Goal: Task Accomplishment & Management: Manage account settings

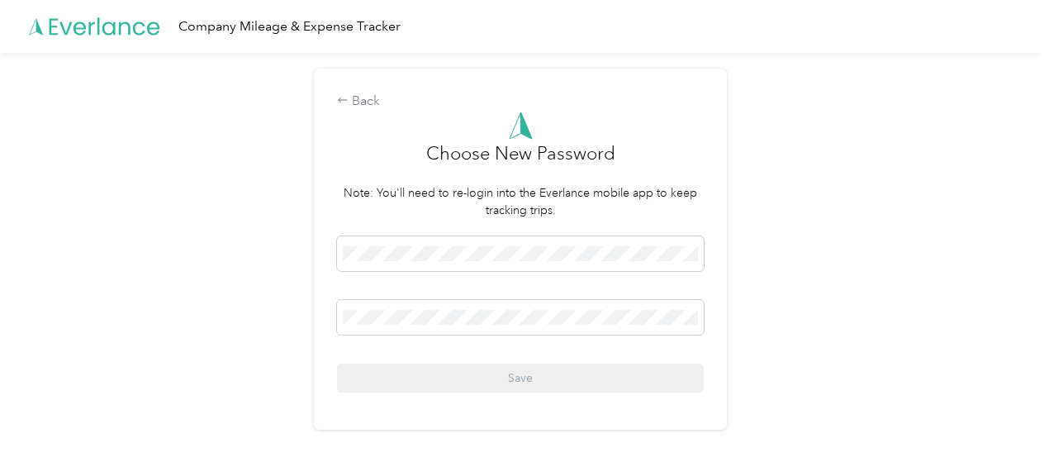
click at [869, 352] on div "Back Choose New Password Note: You'll need to re-login into the Everlance mobil…" at bounding box center [520, 256] width 1041 height 407
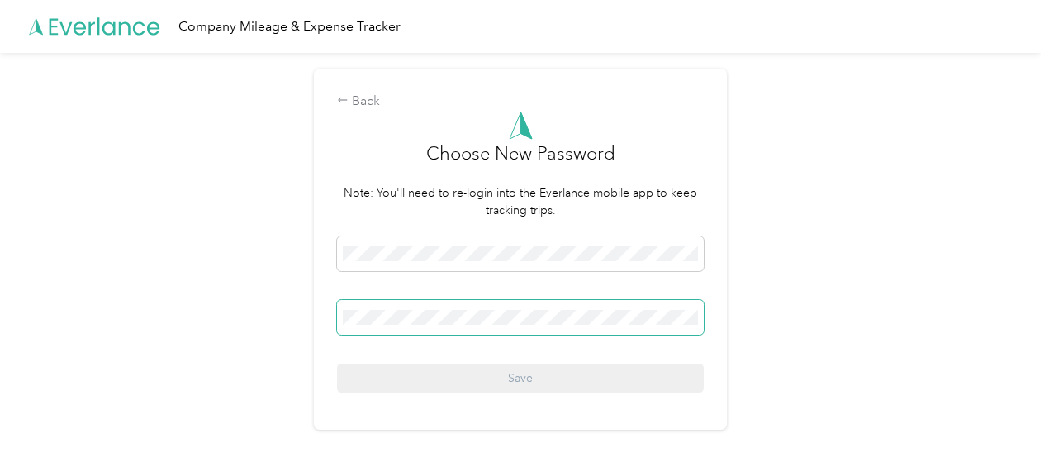
click at [514, 329] on span at bounding box center [520, 317] width 367 height 35
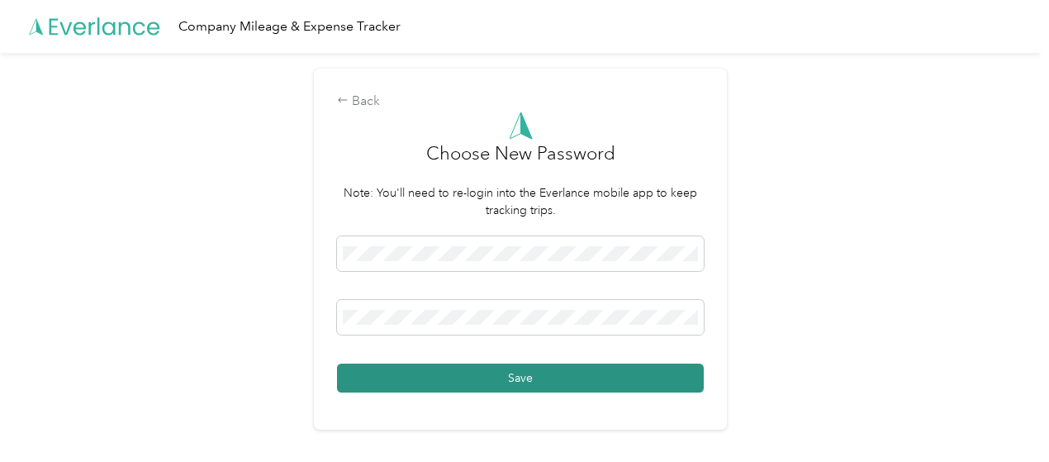
click at [578, 376] on button "Save" at bounding box center [520, 378] width 367 height 29
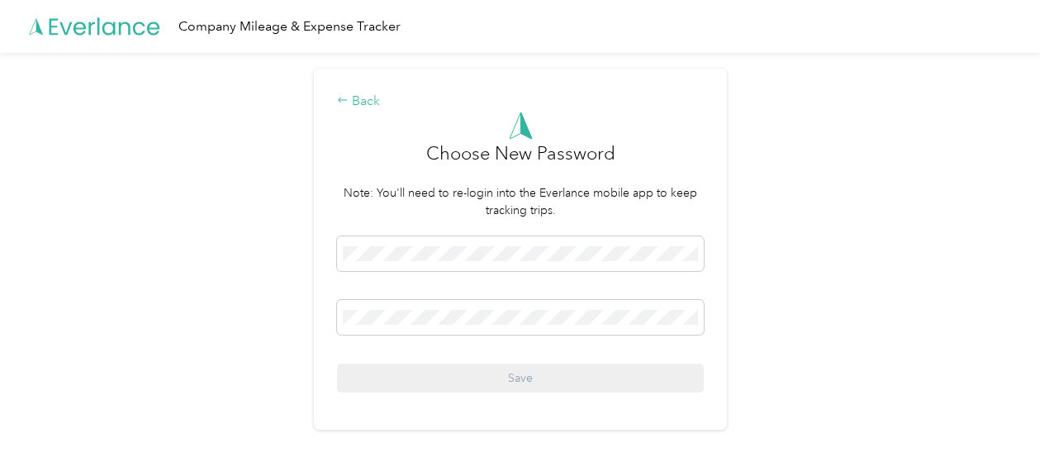
click at [365, 102] on div "Back" at bounding box center [520, 102] width 367 height 20
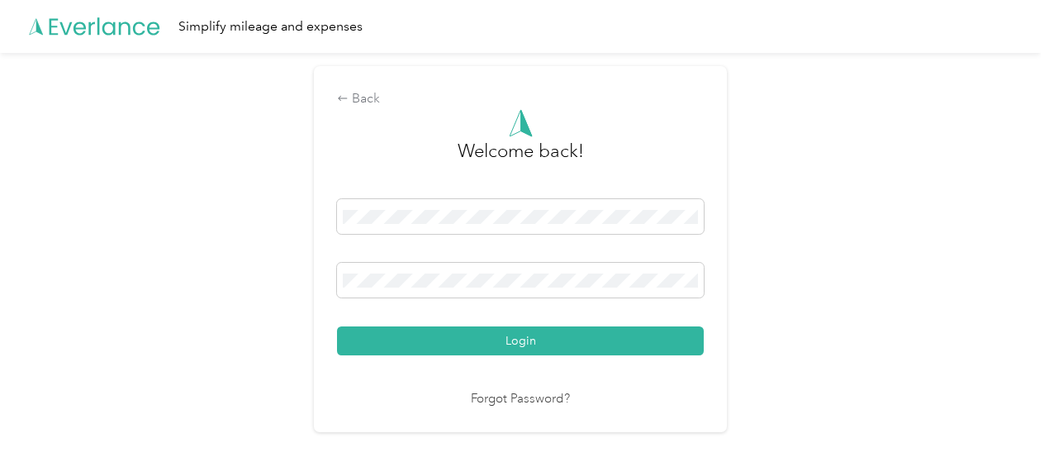
click at [565, 347] on button "Login" at bounding box center [520, 340] width 367 height 29
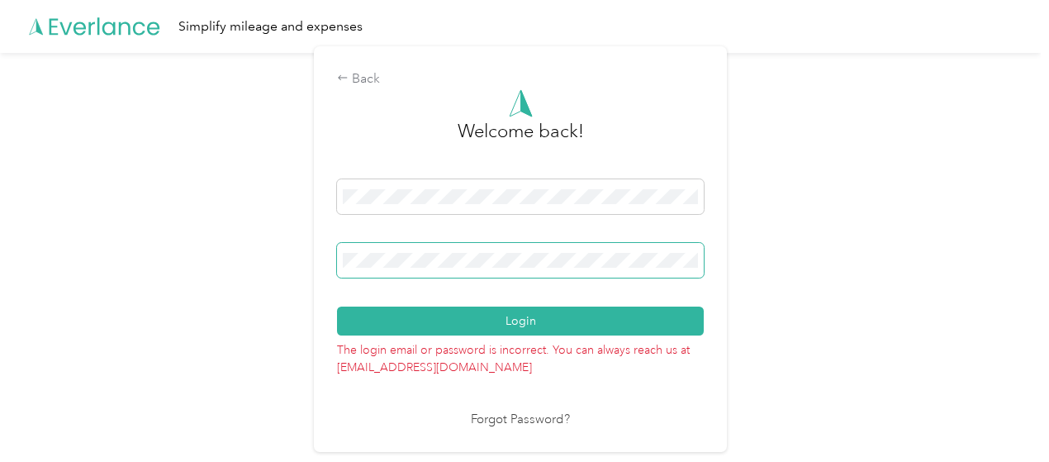
click at [333, 251] on div "Back Welcome back! Login The login email or password is incorrect. You can alwa…" at bounding box center [520, 249] width 413 height 406
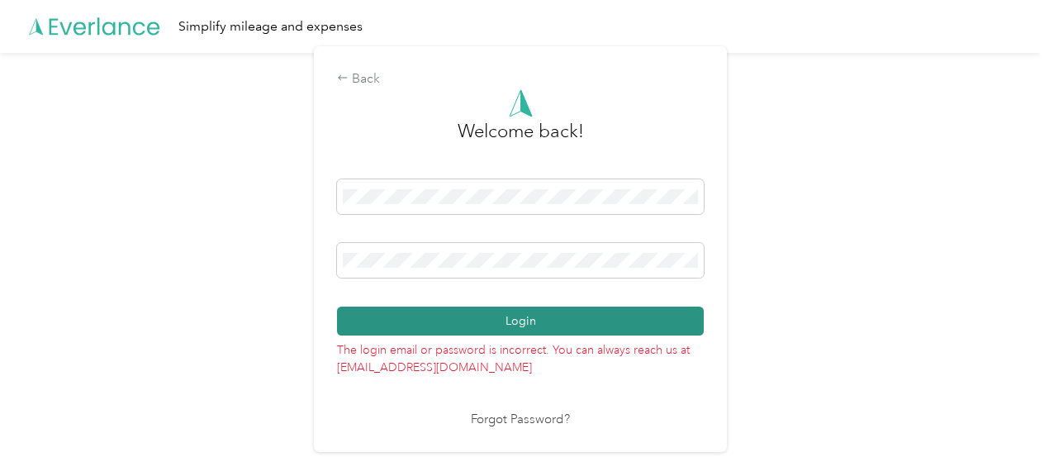
click at [540, 311] on button "Login" at bounding box center [520, 321] width 367 height 29
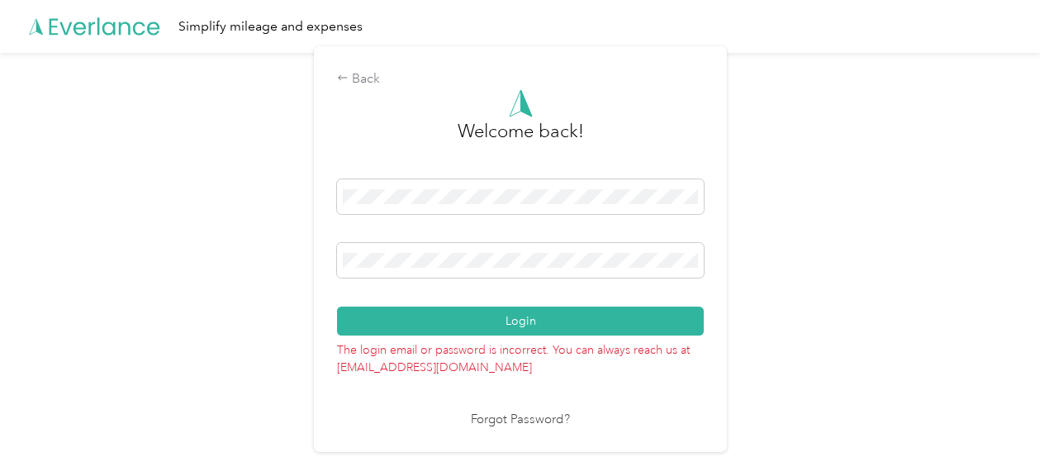
click at [507, 312] on button "Login" at bounding box center [520, 321] width 367 height 29
